Goal: Task Accomplishment & Management: Manage account settings

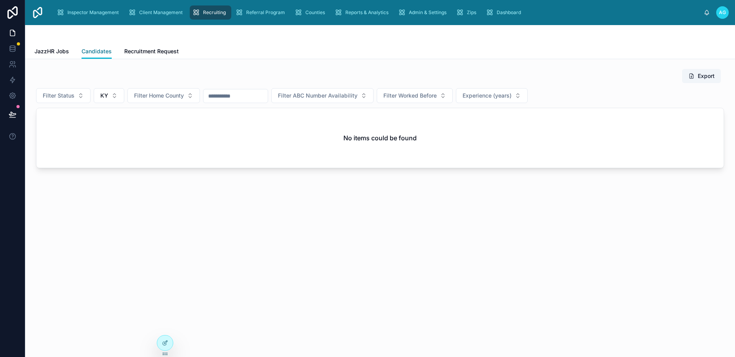
click at [101, 52] on span "Candidates" at bounding box center [96, 51] width 30 height 8
click at [113, 94] on div "..." at bounding box center [110, 96] width 20 height 9
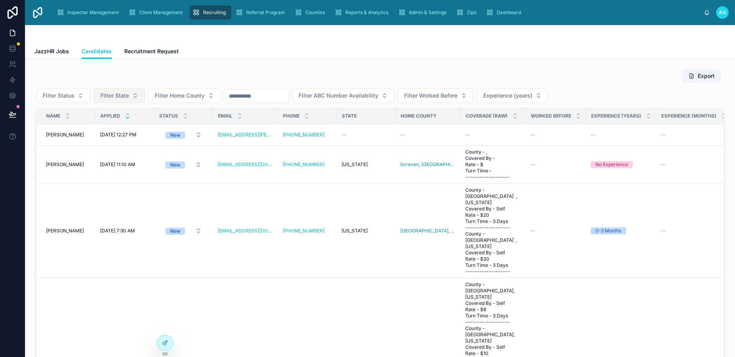
click at [341, 76] on div "Export" at bounding box center [380, 76] width 688 height 15
click at [393, 42] on div at bounding box center [379, 34] width 691 height 19
